Goal: Transaction & Acquisition: Subscribe to service/newsletter

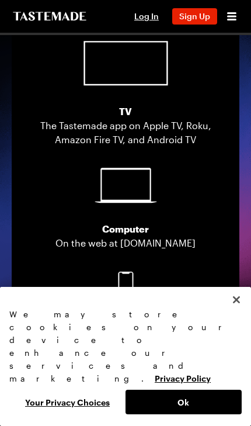
scroll to position [2650, 0]
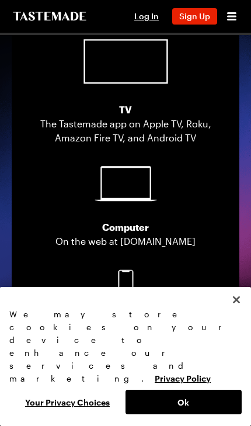
click at [185, 401] on button "Ok" at bounding box center [184, 402] width 116 height 25
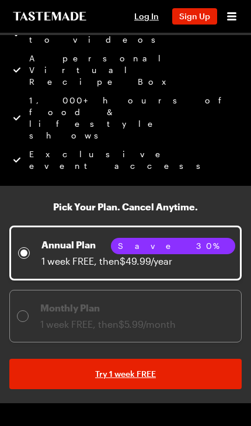
scroll to position [175, 0]
click at [142, 238] on p "Annual Plan" at bounding box center [106, 245] width 131 height 14
click at [143, 359] on link "Try 1 week FREE" at bounding box center [125, 374] width 233 height 30
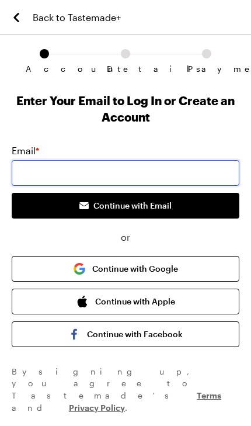
click at [100, 171] on input "email" at bounding box center [126, 173] width 228 height 26
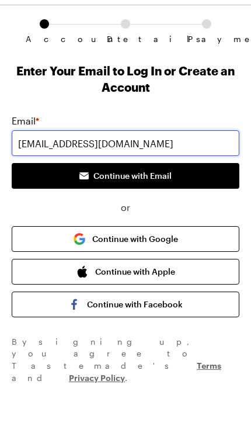
type input "loisfritz@mac.com"
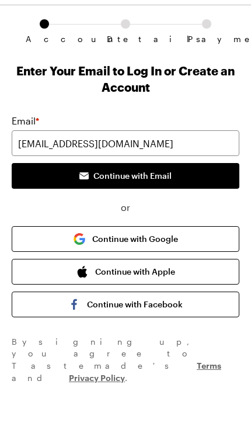
click at [145, 289] on button "Continue with Apple" at bounding box center [126, 302] width 228 height 26
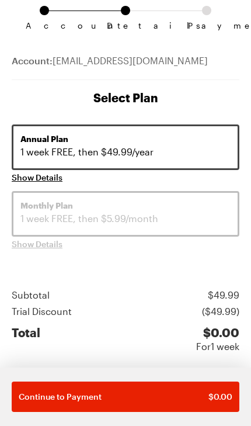
scroll to position [48, 0]
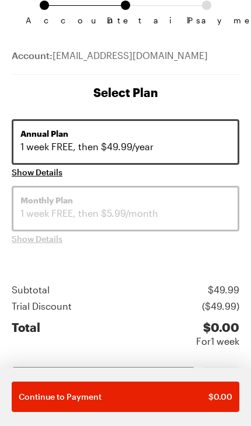
click at [52, 171] on span "Show Details" at bounding box center [37, 173] width 51 height 12
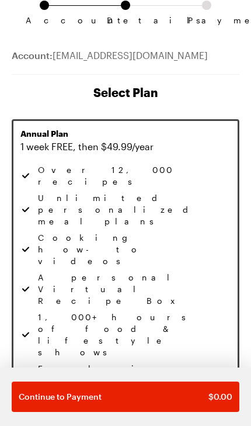
click at [47, 407] on span "Hide Details" at bounding box center [35, 413] width 47 height 12
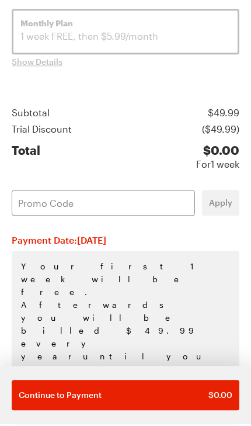
scroll to position [224, 0]
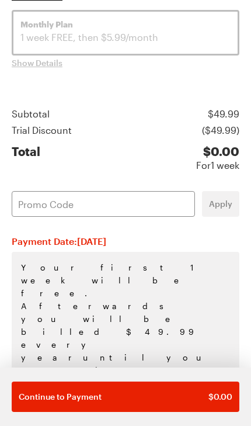
click at [82, 400] on span "Continue to Payment" at bounding box center [60, 397] width 83 height 12
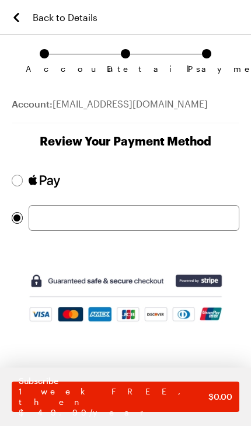
click at [22, 182] on div at bounding box center [17, 181] width 11 height 12
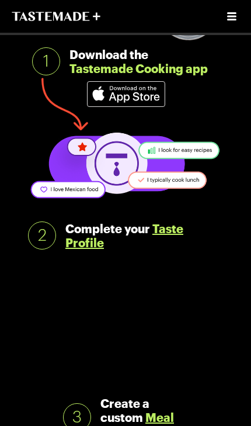
scroll to position [197, 0]
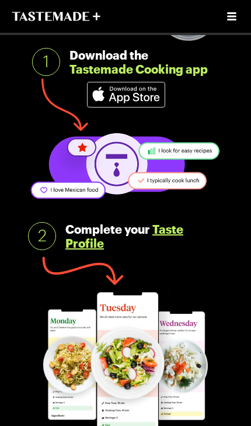
click at [143, 69] on span "Tastemade Cooking app" at bounding box center [139, 69] width 138 height 14
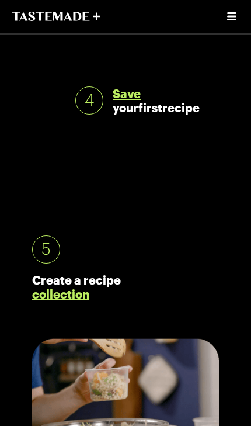
scroll to position [676, 0]
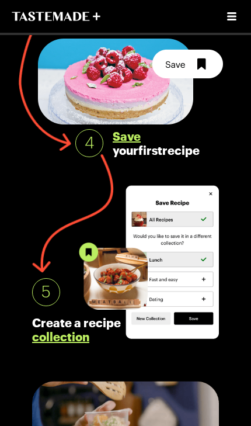
click at [130, 123] on img at bounding box center [130, 82] width 185 height 86
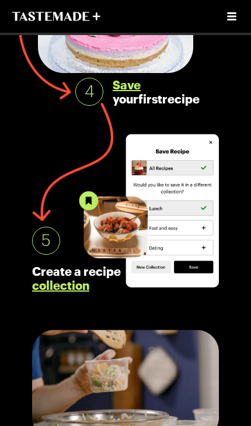
scroll to position [727, 0]
click at [86, 288] on link "collection" at bounding box center [60, 285] width 57 height 14
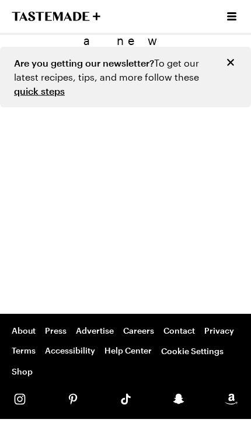
scroll to position [170, 0]
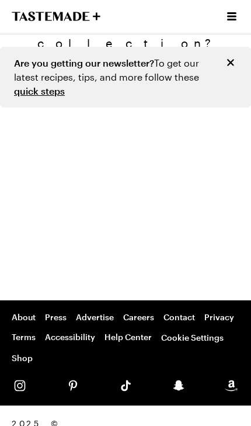
click at [161, 377] on div "Tastemade on Instagram Tastemade on Pinterest Tastemade on TikTok Tastemade on …" at bounding box center [126, 385] width 228 height 16
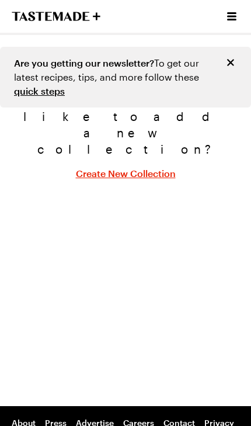
scroll to position [0, 0]
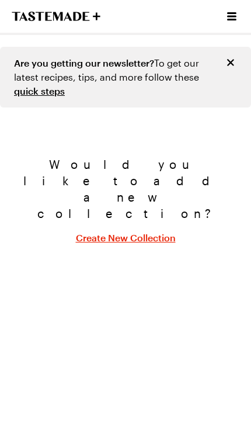
click at [238, 11] on icon "Open menu" at bounding box center [232, 16] width 14 height 14
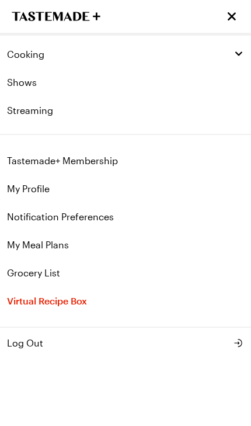
click at [106, 158] on link "Tastemade+ Membership" at bounding box center [125, 161] width 251 height 28
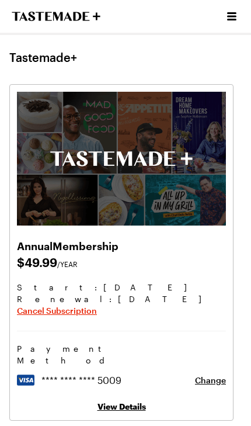
click at [65, 55] on h1 "Tastemade+" at bounding box center [43, 57] width 68 height 14
click at [248, 18] on div "Cooking Shows Streaming" at bounding box center [125, 16] width 251 height 33
click at [225, 19] on icon "Open menu" at bounding box center [232, 16] width 14 height 14
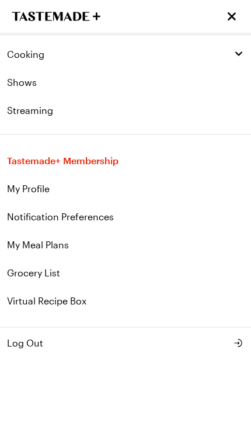
click at [39, 93] on link "Shows" at bounding box center [125, 82] width 251 height 28
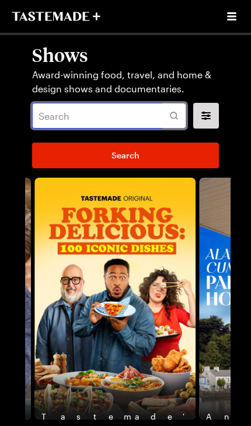
click at [77, 113] on input "text" at bounding box center [109, 116] width 154 height 26
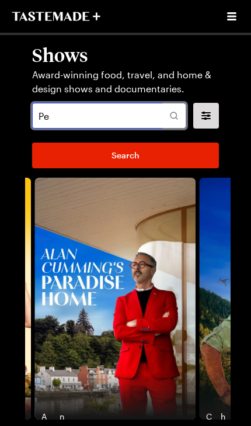
type input "P"
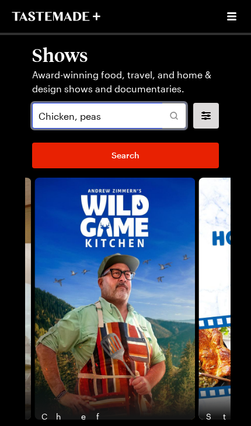
type input "Chicken, peas"
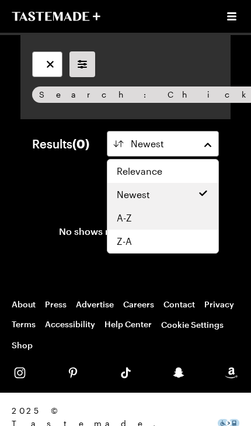
click at [157, 222] on div "A-Z" at bounding box center [163, 218] width 92 height 14
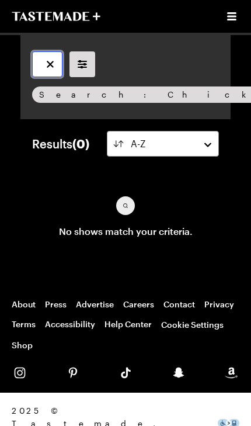
click at [43, 64] on input "Chicken, peas" at bounding box center [47, 64] width 30 height 26
type input "Jamie Oliver , Chicken, peas"
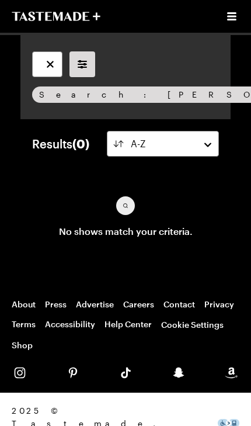
click at [89, 67] on icon "filters" at bounding box center [82, 64] width 14 height 14
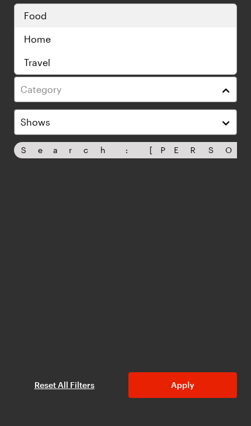
click at [211, 23] on div "Food" at bounding box center [126, 15] width 222 height 23
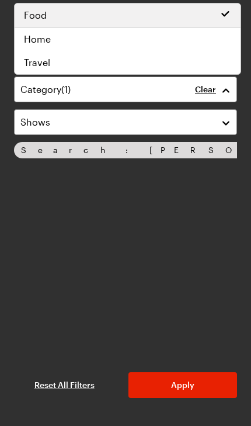
scroll to position [1, 0]
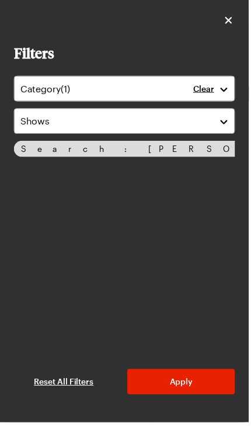
click at [195, 398] on button "Apply" at bounding box center [183, 385] width 109 height 26
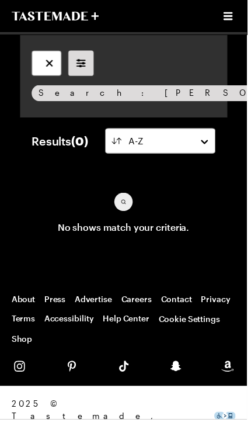
click at [157, 268] on div "Results ( 0 ) A-Z No shows match your criteria. Load More" at bounding box center [125, 203] width 210 height 168
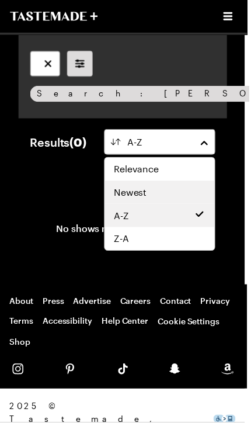
click at [167, 193] on div "Newest" at bounding box center [161, 194] width 92 height 14
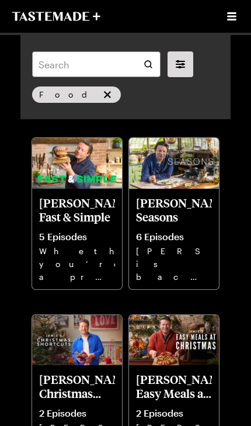
scroll to position [576, 0]
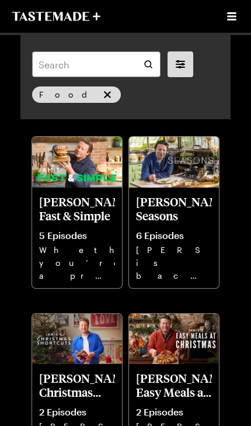
click at [173, 157] on img at bounding box center [174, 162] width 90 height 51
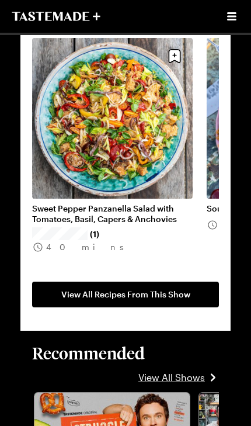
scroll to position [955, 0]
click at [148, 289] on span "View All Recipes From This Show" at bounding box center [125, 295] width 129 height 12
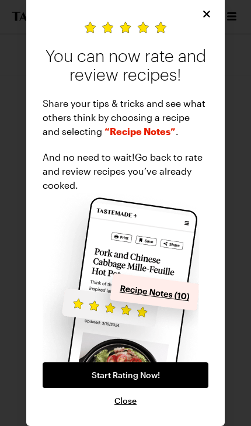
scroll to position [4, 0]
click at [134, 137] on p "Share your tips & tricks and see what others think by choosing a recipe and sel…" at bounding box center [126, 117] width 166 height 42
click at [129, 135] on span "“Recipe Notes”" at bounding box center [140, 131] width 71 height 11
click at [151, 377] on span "Start Rating Now!" at bounding box center [126, 375] width 68 height 12
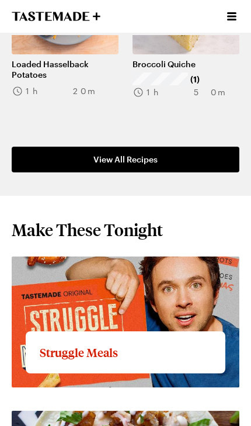
scroll to position [938, 0]
click at [146, 158] on span "View All Recipes" at bounding box center [125, 160] width 64 height 12
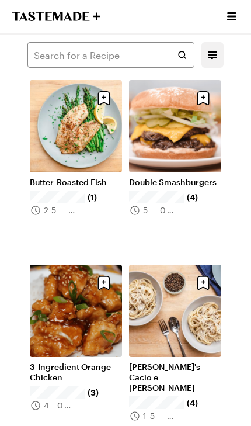
scroll to position [1735, 0]
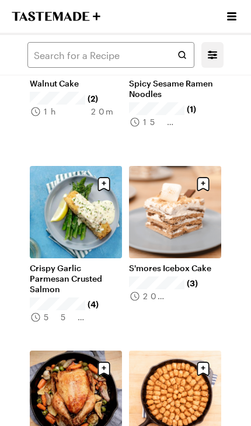
scroll to position [3312, 0]
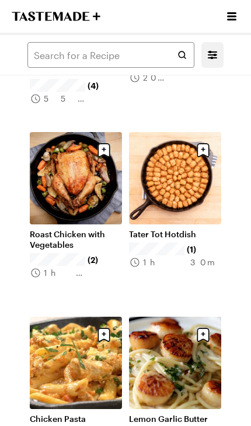
scroll to position [3528, 0]
click at [100, 229] on link "Roast Chicken with Vegetables" at bounding box center [76, 239] width 92 height 21
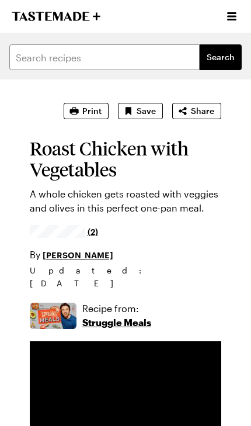
type textarea "x"
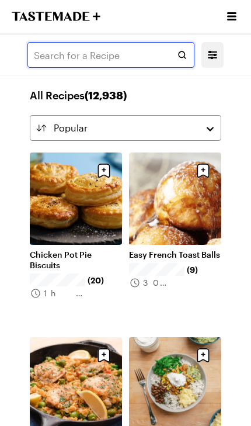
click at [94, 55] on input "text" at bounding box center [110, 55] width 167 height 26
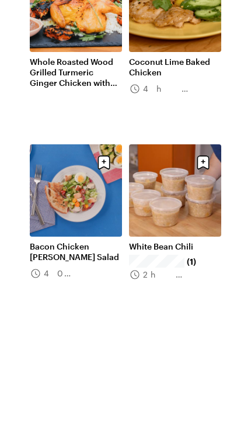
scroll to position [1923, 0]
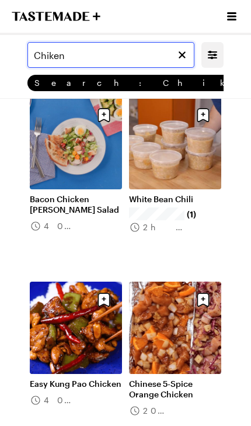
scroll to position [2084, 0]
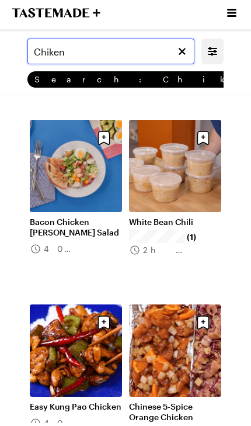
type input "Chiken"
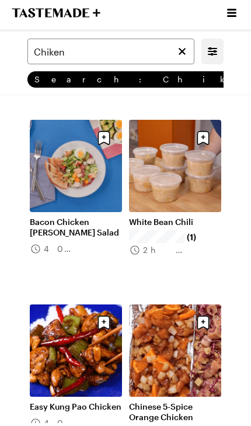
click at [181, 220] on link "White Bean Chili" at bounding box center [175, 225] width 92 height 11
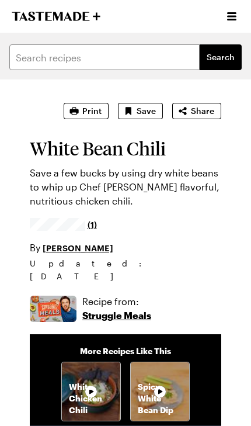
type textarea "x"
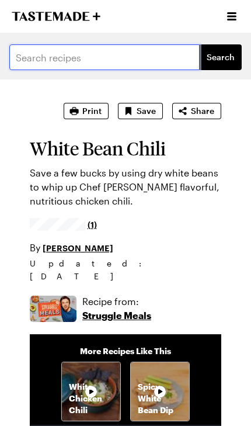
click at [71, 57] on input "text" at bounding box center [104, 57] width 190 height 26
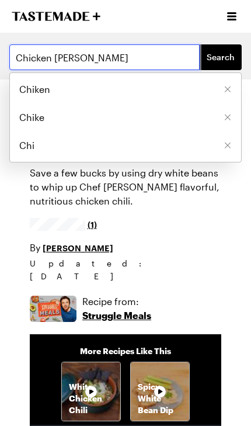
type input "Chicken curry"
click at [221, 57] on button "Search" at bounding box center [221, 57] width 42 height 26
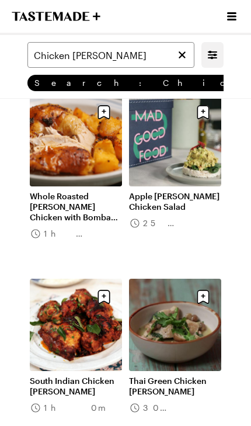
scroll to position [267, 0]
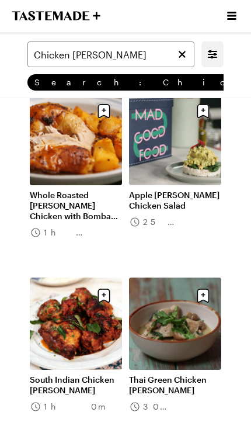
click at [97, 375] on link "South Indian Chicken Curry" at bounding box center [76, 385] width 92 height 21
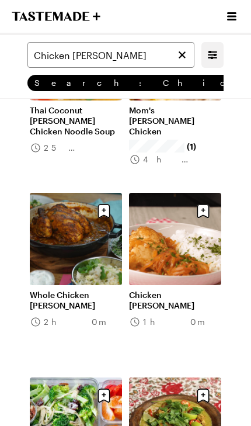
scroll to position [723, 0]
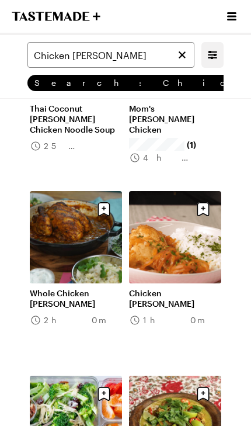
click at [177, 288] on link "Chicken Curry" at bounding box center [175, 298] width 92 height 21
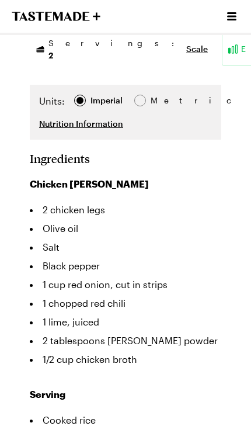
type textarea "x"
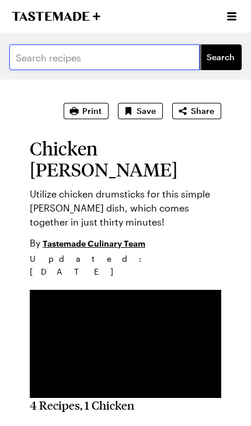
click at [100, 56] on input "text" at bounding box center [104, 57] width 190 height 26
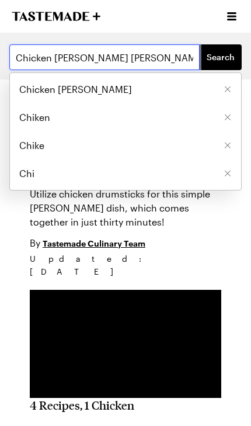
type input "Chicken curry rice"
click at [221, 57] on button "Search" at bounding box center [221, 57] width 42 height 26
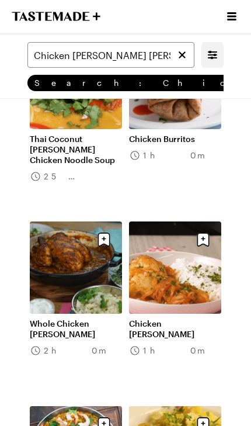
scroll to position [1802, 0]
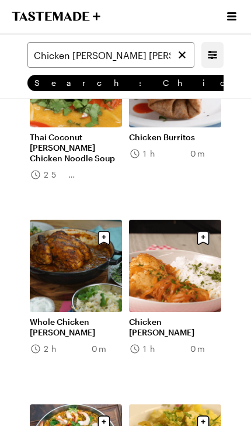
click at [183, 317] on link "Chicken Curry" at bounding box center [175, 327] width 92 height 21
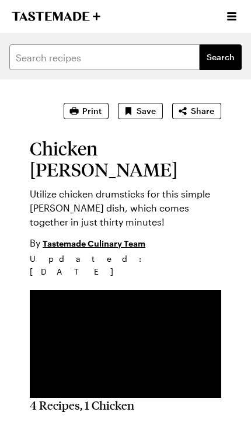
type textarea "x"
click at [228, 11] on icon "Open menu" at bounding box center [232, 16] width 14 height 14
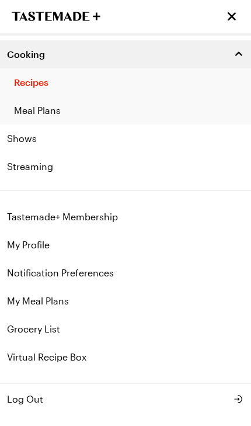
click at [42, 147] on link "Shows" at bounding box center [125, 138] width 251 height 28
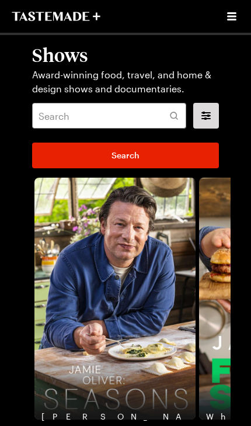
click at [127, 317] on img "1 / 7" at bounding box center [114, 299] width 161 height 242
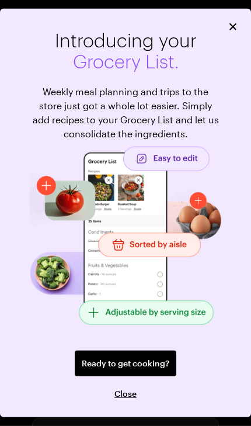
scroll to position [211, 0]
click at [140, 369] on span "Ready to get cooking?" at bounding box center [126, 364] width 88 height 12
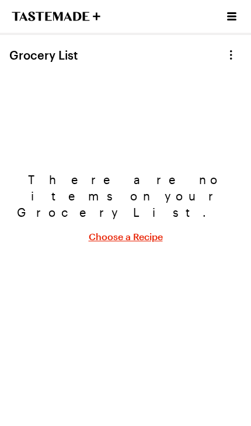
click at [230, 23] on icon "Open menu" at bounding box center [232, 16] width 14 height 14
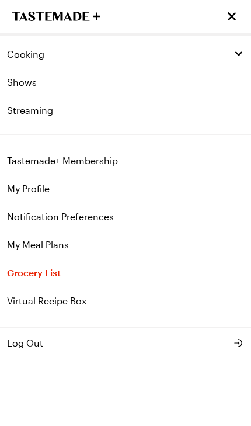
click at [50, 110] on link "Streaming" at bounding box center [125, 110] width 251 height 28
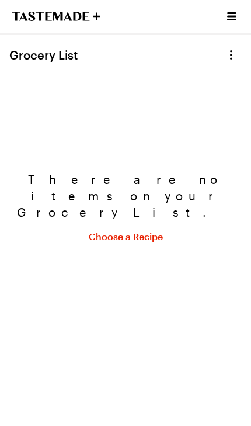
click at [235, 23] on icon "Open menu" at bounding box center [232, 16] width 14 height 14
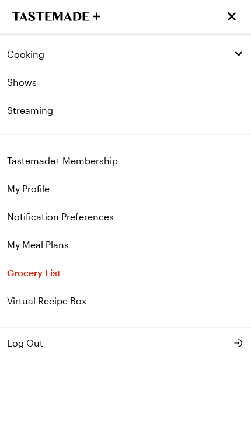
click at [241, 51] on icon "button" at bounding box center [239, 53] width 11 height 11
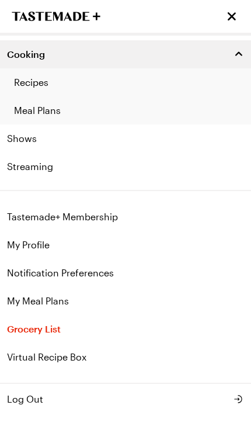
click at [40, 140] on link "Shows" at bounding box center [125, 138] width 251 height 28
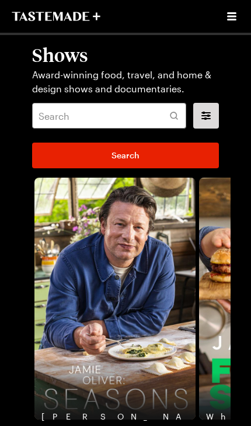
click at [39, 138] on div "Search" at bounding box center [125, 153] width 187 height 30
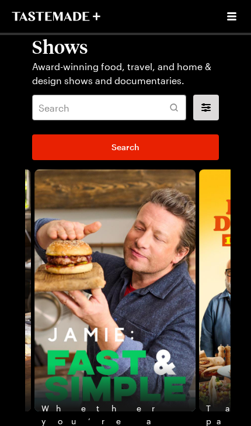
scroll to position [9, 0]
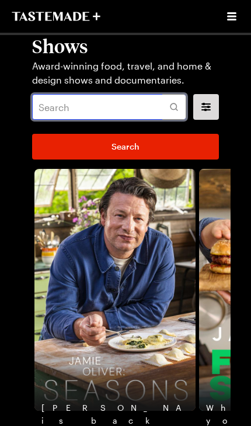
click at [105, 99] on input "text" at bounding box center [109, 107] width 154 height 26
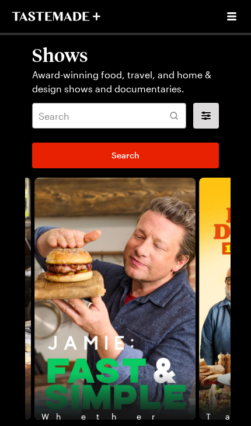
click at [213, 117] on button "filters" at bounding box center [206, 116] width 26 height 26
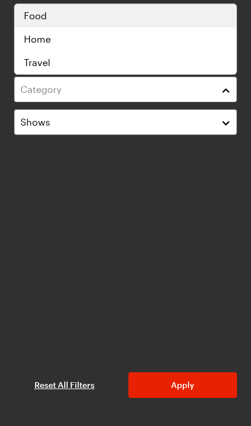
click at [189, 11] on div "Food" at bounding box center [125, 16] width 203 height 14
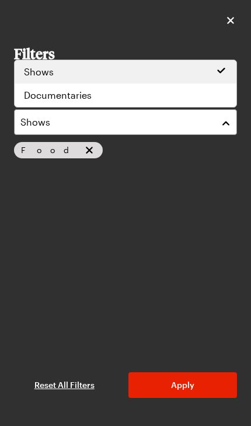
click at [219, 124] on button "Shows" at bounding box center [125, 122] width 223 height 26
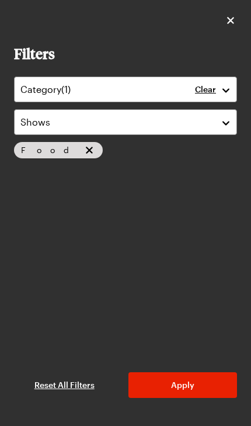
click at [189, 391] on button "Apply" at bounding box center [183, 385] width 109 height 26
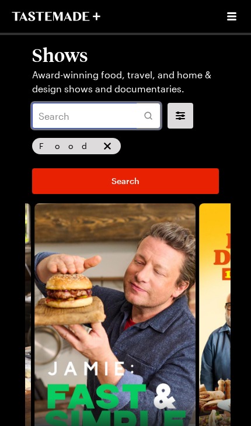
click at [110, 116] on input "text" at bounding box center [96, 116] width 129 height 26
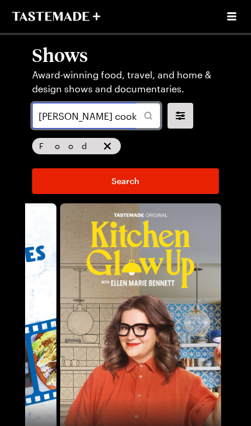
type input "Jamie Oliver cooking for less, S1 e5"
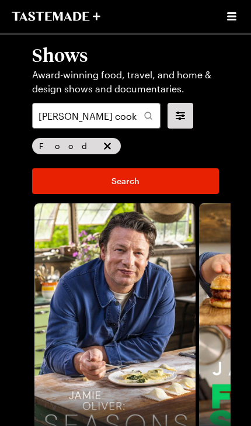
click at [146, 176] on link "Search" at bounding box center [125, 181] width 187 height 26
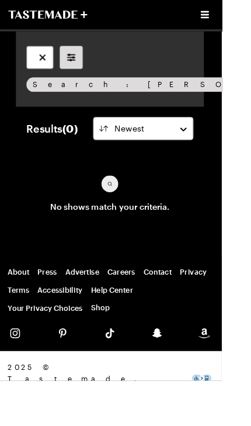
scroll to position [0, 1]
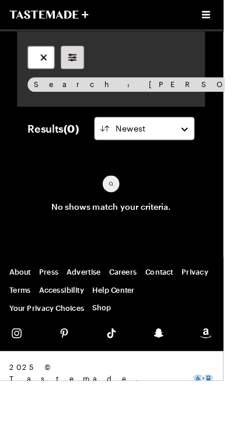
click at [233, 20] on icon "Open menu" at bounding box center [230, 16] width 9 height 8
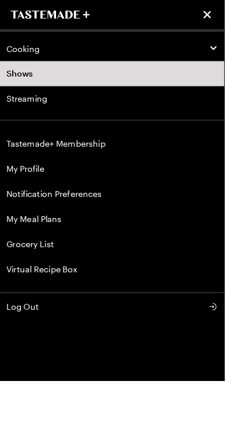
click at [101, 164] on link "Tastemade+ Membership" at bounding box center [125, 161] width 251 height 28
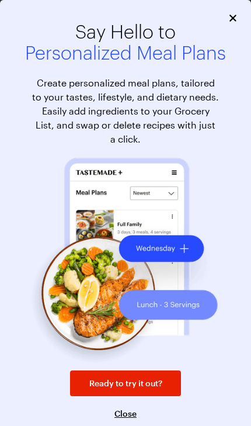
click at [145, 380] on span "Ready to try it out?" at bounding box center [125, 383] width 73 height 12
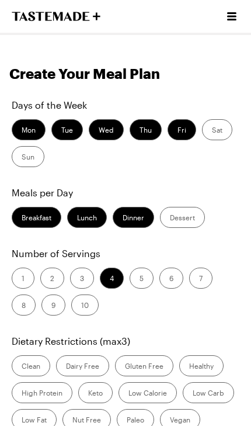
click at [230, 19] on icon "Open menu" at bounding box center [231, 16] width 9 height 8
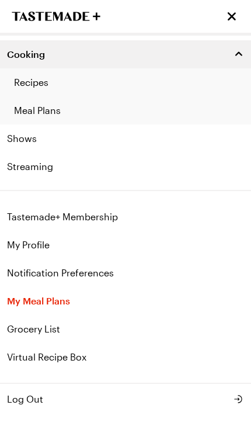
click at [67, 143] on link "Shows" at bounding box center [125, 138] width 251 height 28
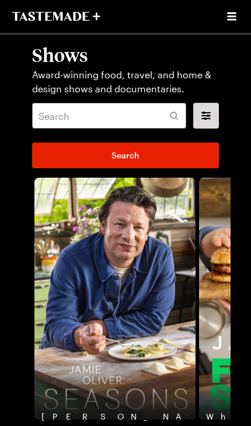
click at [60, 147] on link "Search" at bounding box center [125, 156] width 187 height 26
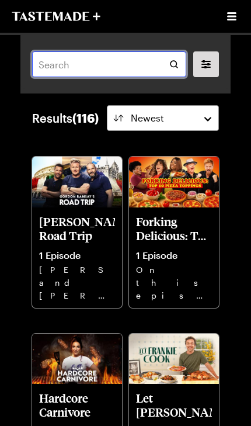
click at [91, 72] on input "text" at bounding box center [109, 64] width 154 height 26
type input "Cooking for less"
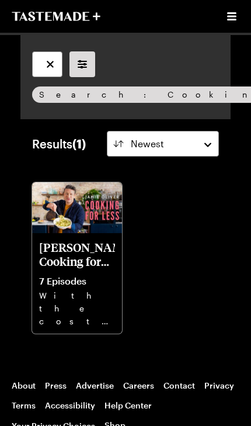
click at [85, 278] on p "7 Episodes" at bounding box center [77, 281] width 76 height 12
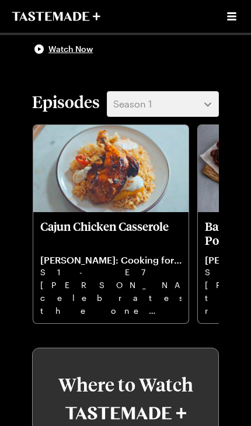
scroll to position [257, 0]
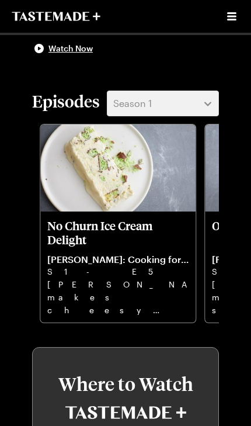
click at [137, 207] on img "No Churn Ice Cream Delight" at bounding box center [117, 168] width 155 height 88
